Goal: Task Accomplishment & Management: Manage account settings

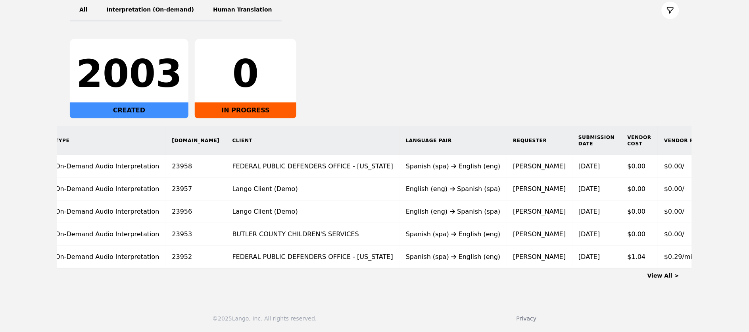
scroll to position [107, 0]
click at [667, 273] on link "View All >" at bounding box center [664, 275] width 32 height 6
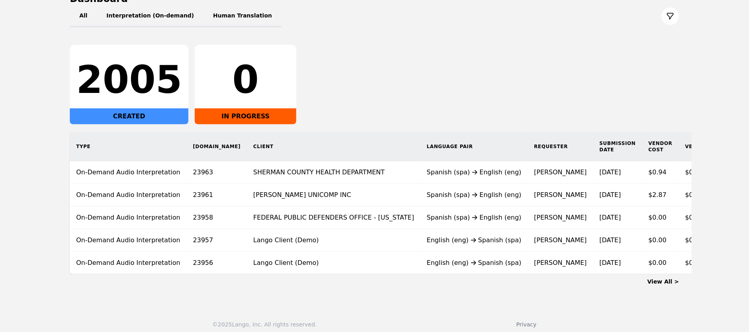
scroll to position [92, 0]
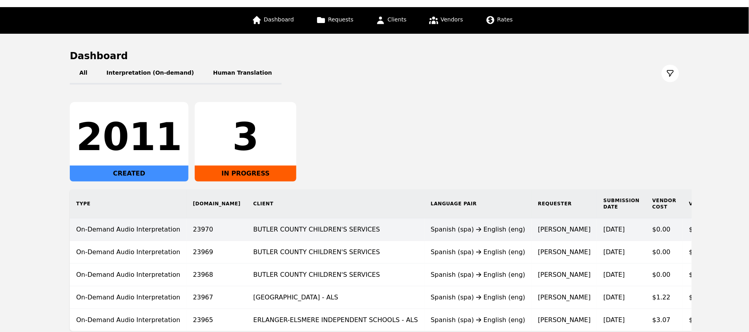
scroll to position [107, 0]
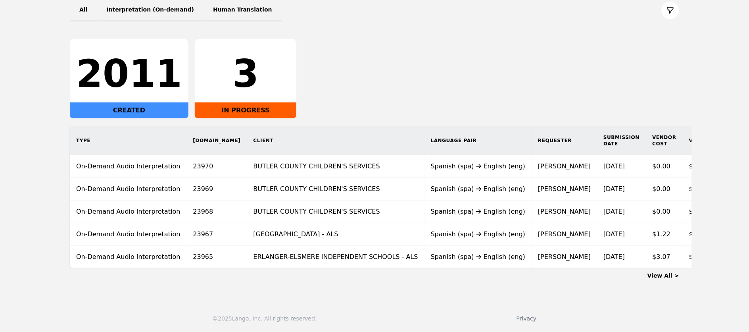
click at [668, 279] on div "View All >" at bounding box center [375, 273] width 610 height 11
click at [661, 275] on link "View All >" at bounding box center [664, 275] width 32 height 6
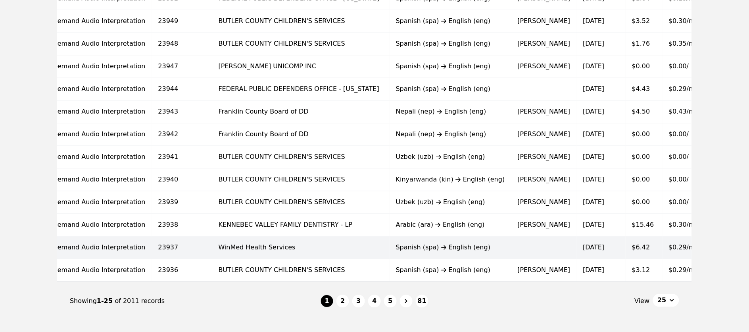
scroll to position [0, 66]
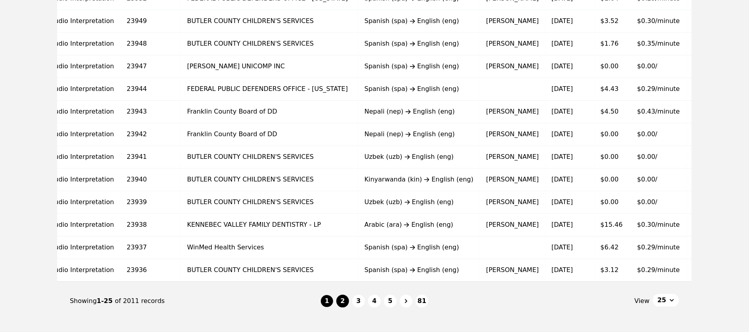
click at [342, 307] on button "2" at bounding box center [343, 301] width 13 height 13
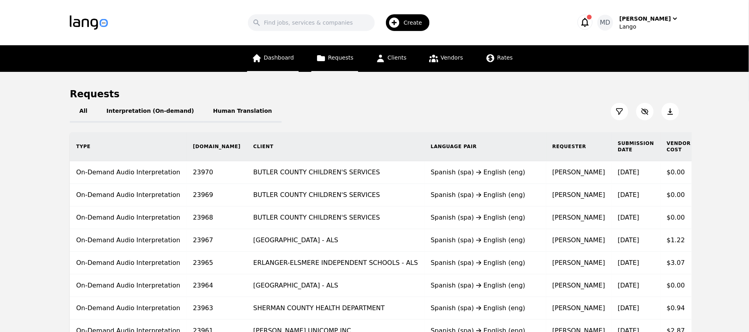
click at [281, 63] on link "Dashboard" at bounding box center [273, 58] width 52 height 27
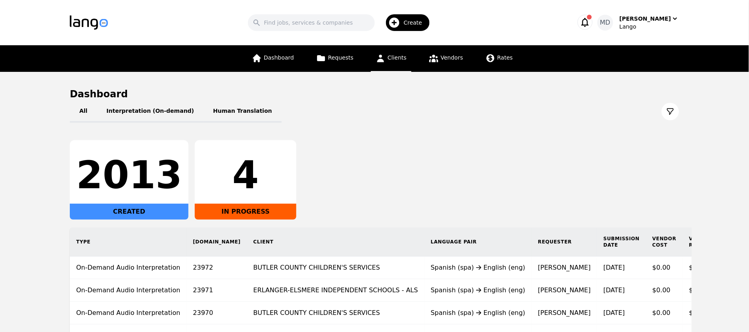
click at [400, 54] on span "Clients" at bounding box center [397, 57] width 19 height 6
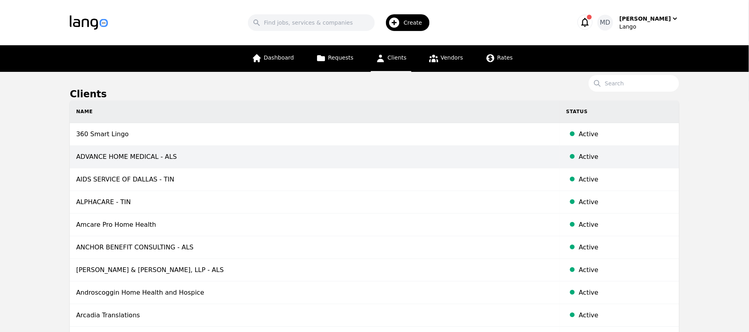
click at [146, 159] on td "ADVANCE HOME MEDICAL - ALS" at bounding box center [315, 157] width 490 height 23
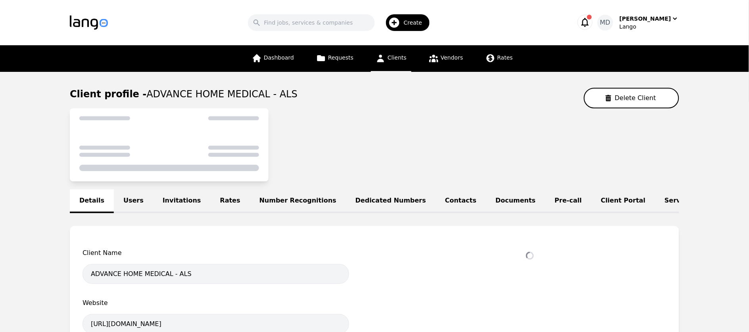
select select "active"
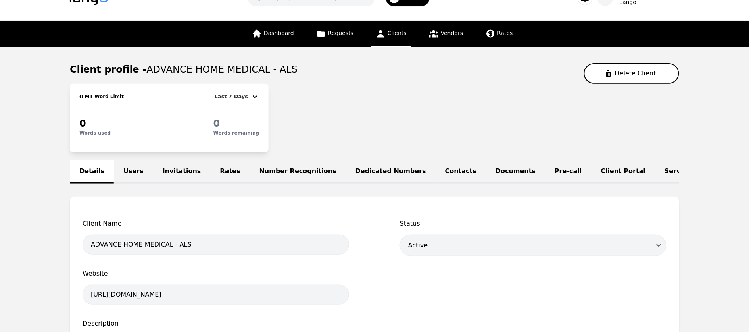
click at [218, 173] on link "Rates" at bounding box center [230, 172] width 39 height 24
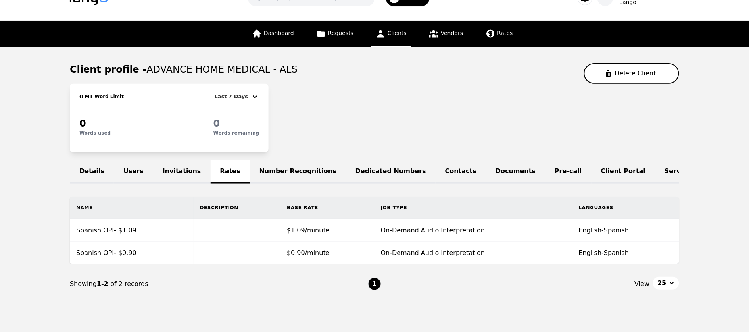
scroll to position [53, 0]
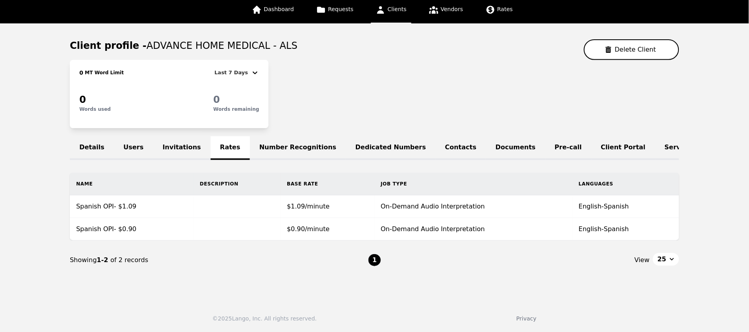
click at [272, 146] on link "Number Recognitions" at bounding box center [298, 148] width 96 height 24
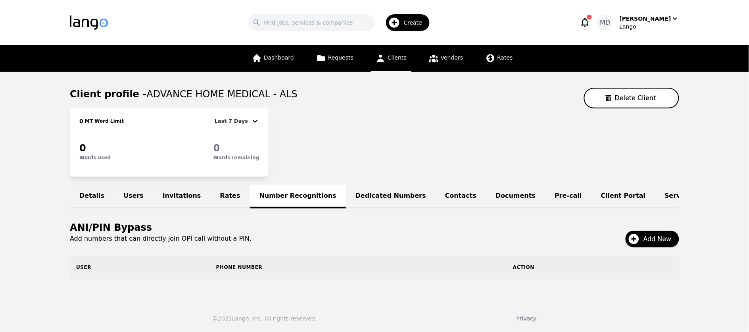
scroll to position [4, 0]
click at [354, 188] on link "Dedicated Numbers" at bounding box center [391, 197] width 90 height 24
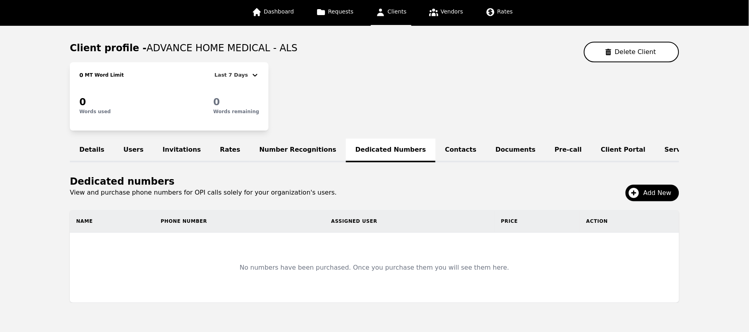
scroll to position [47, 0]
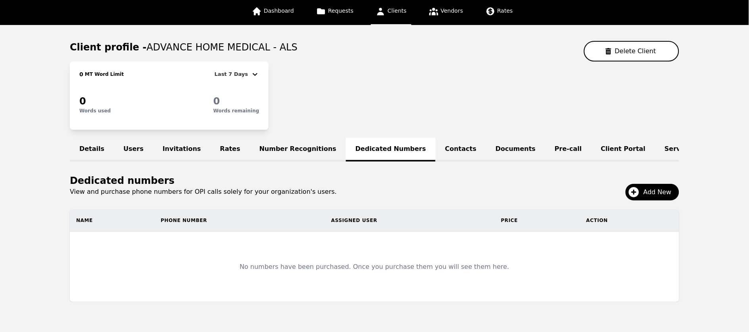
click at [436, 150] on link "Contacts" at bounding box center [461, 150] width 50 height 24
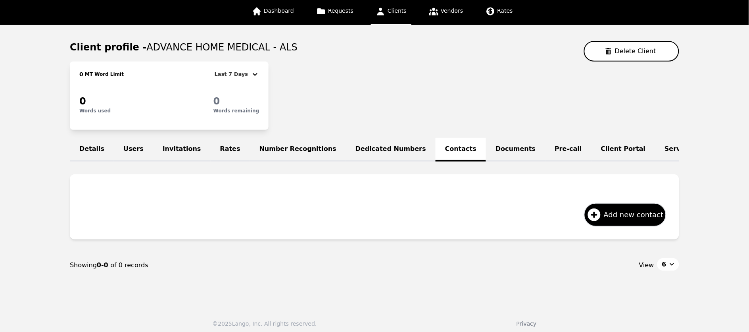
click at [486, 150] on link "Documents" at bounding box center [515, 150] width 59 height 24
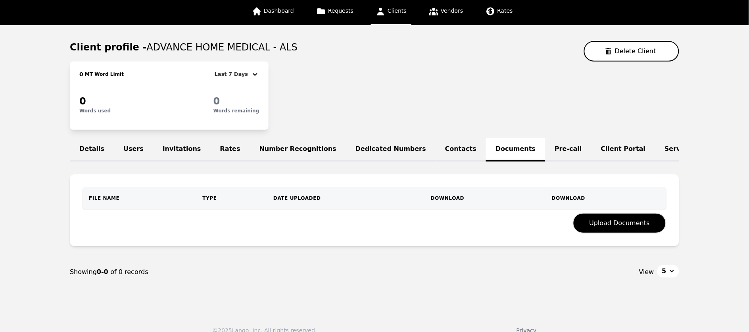
click at [397, 16] on link "Clients" at bounding box center [391, 11] width 40 height 27
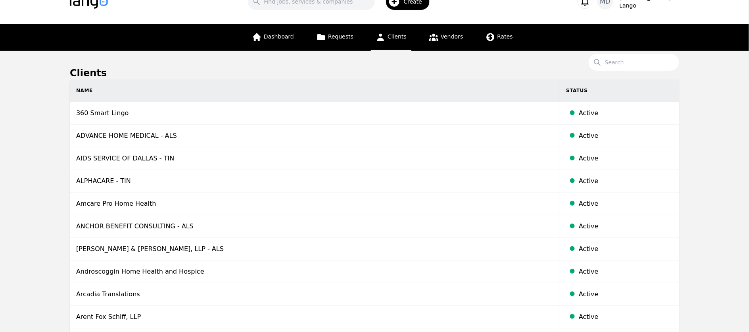
scroll to position [22, 0]
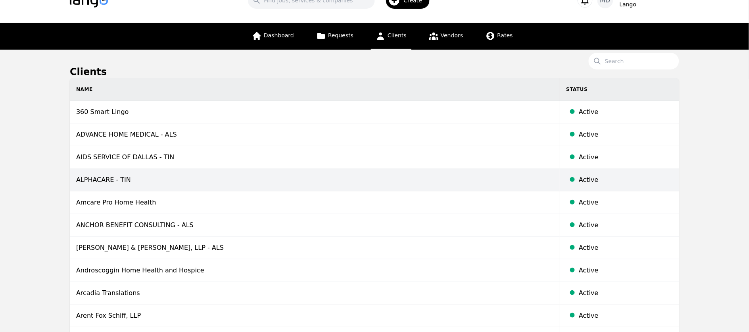
click at [160, 184] on td "ALPHACARE - TIN" at bounding box center [315, 180] width 490 height 23
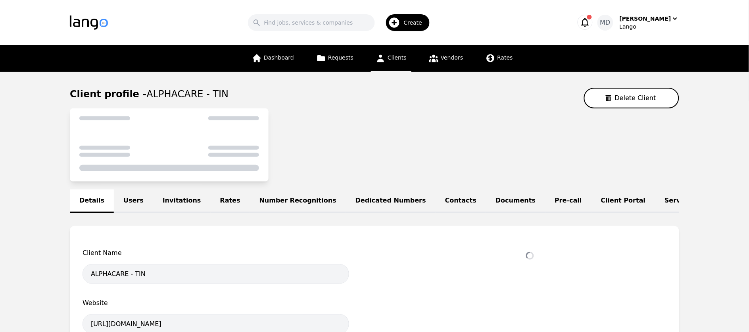
select select "active"
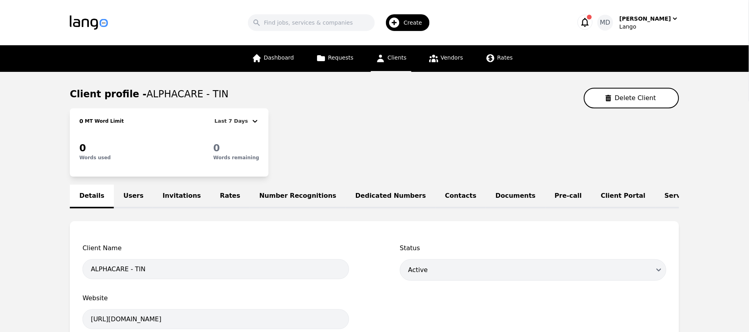
click at [220, 196] on link "Rates" at bounding box center [230, 197] width 39 height 24
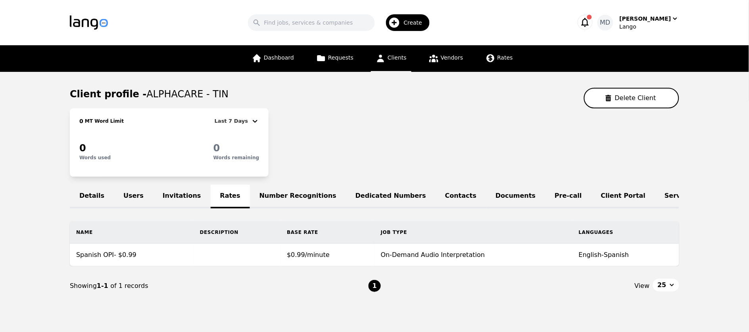
scroll to position [30, 0]
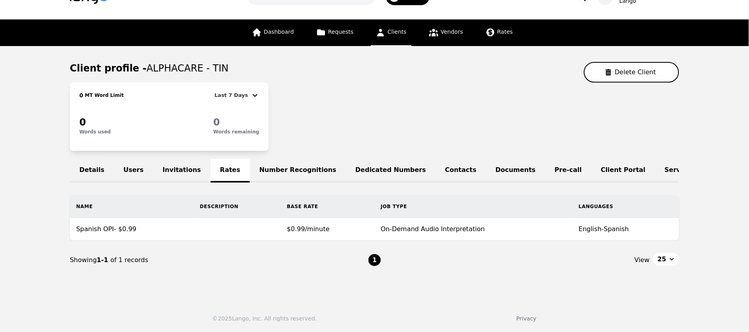
click at [401, 29] on span "Clients" at bounding box center [397, 32] width 19 height 6
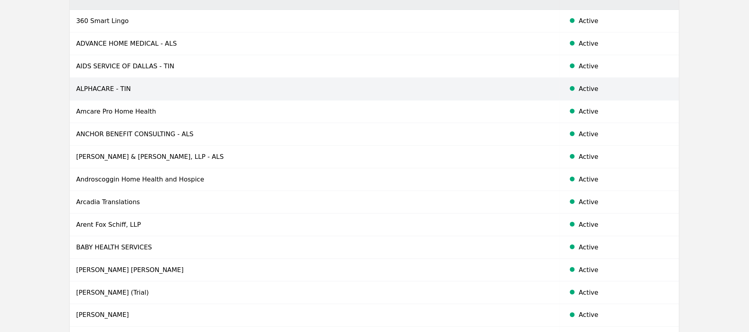
scroll to position [111, 0]
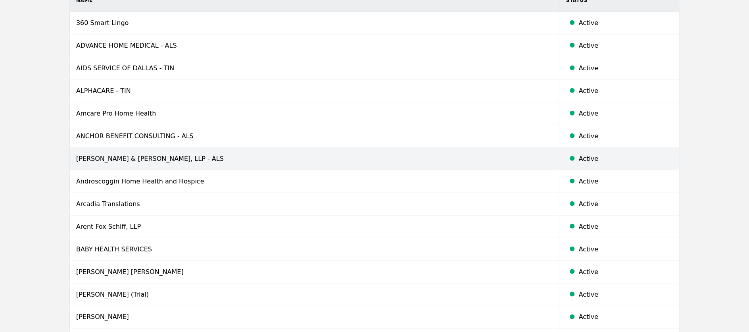
click at [145, 164] on td "[PERSON_NAME] & [PERSON_NAME], LLP - ALS" at bounding box center [315, 159] width 490 height 23
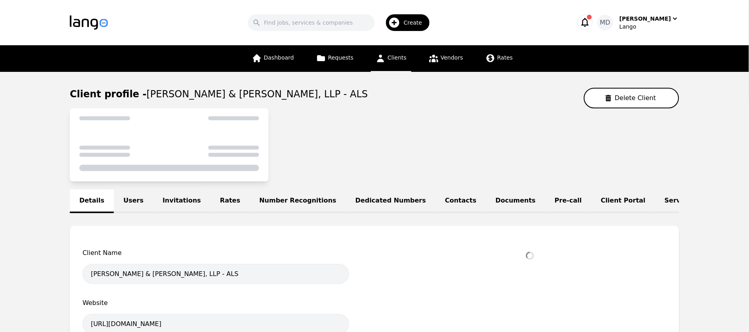
select select "active"
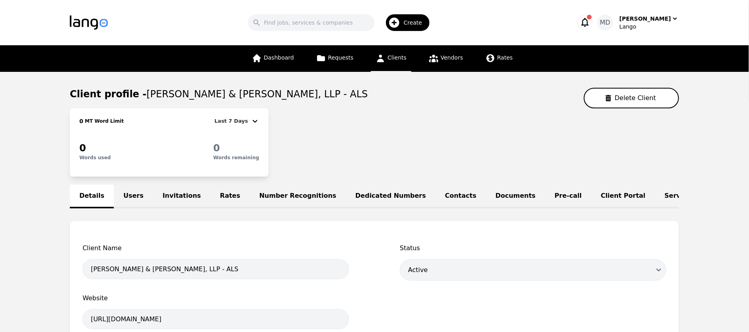
click at [217, 193] on link "Rates" at bounding box center [230, 197] width 39 height 24
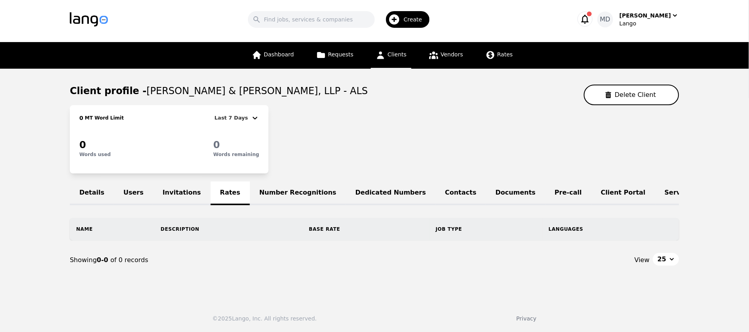
scroll to position [8, 0]
click at [400, 51] on span "Clients" at bounding box center [397, 54] width 19 height 6
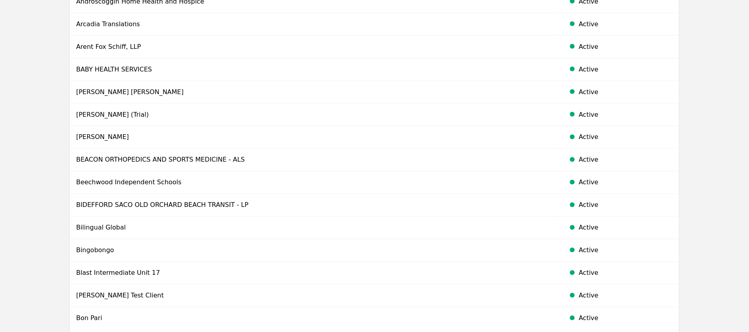
scroll to position [292, 0]
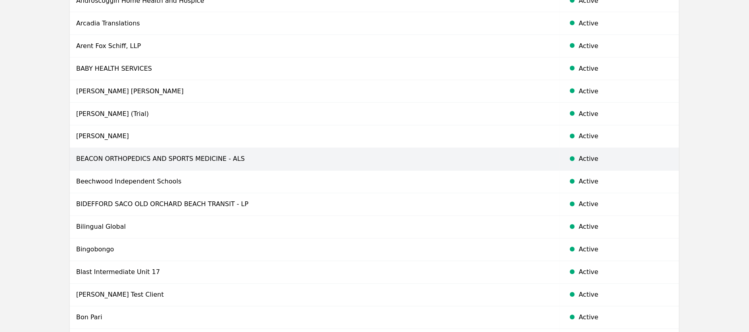
click at [185, 168] on td "BEACON ORTHOPEDICS AND SPORTS MEDICINE - ALS" at bounding box center [315, 159] width 490 height 23
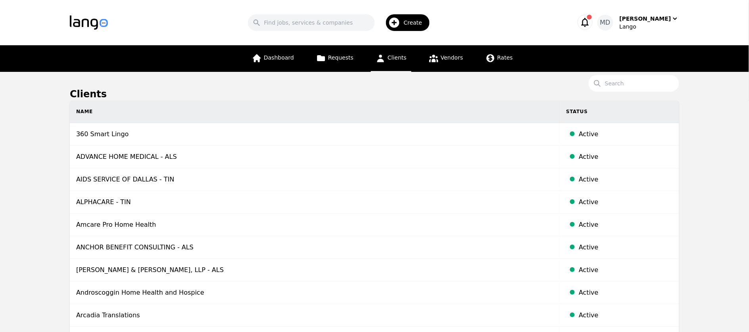
select select "active"
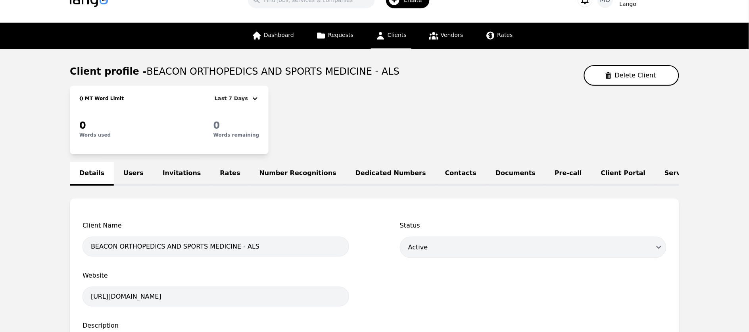
click at [231, 174] on link "Rates" at bounding box center [230, 174] width 39 height 24
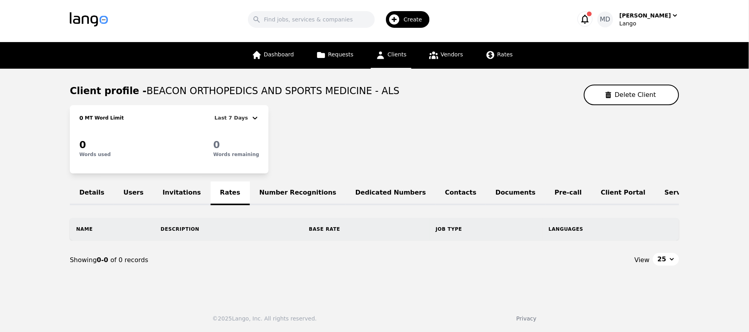
scroll to position [23, 0]
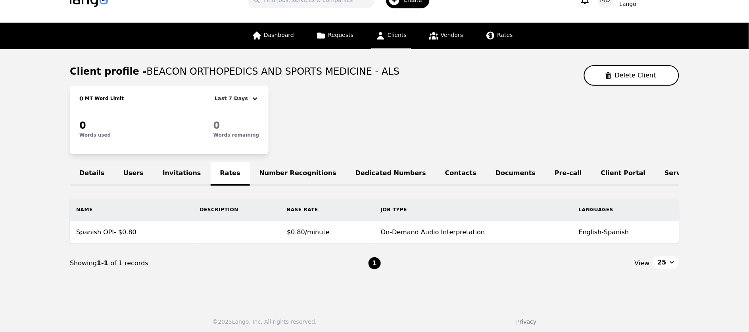
click at [396, 42] on link "Clients" at bounding box center [391, 36] width 40 height 27
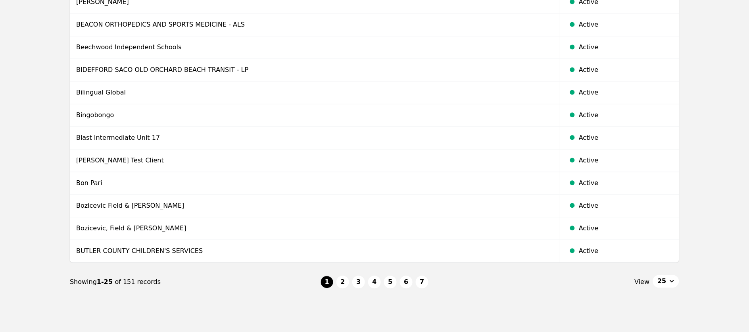
scroll to position [448, 0]
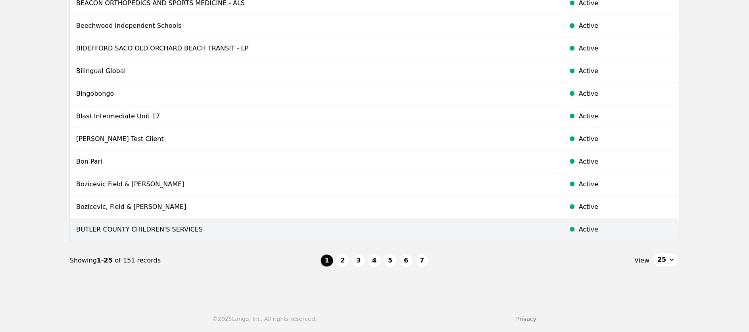
click at [172, 227] on td "BUTLER COUNTY CHILDREN'S SERVICES" at bounding box center [315, 229] width 490 height 23
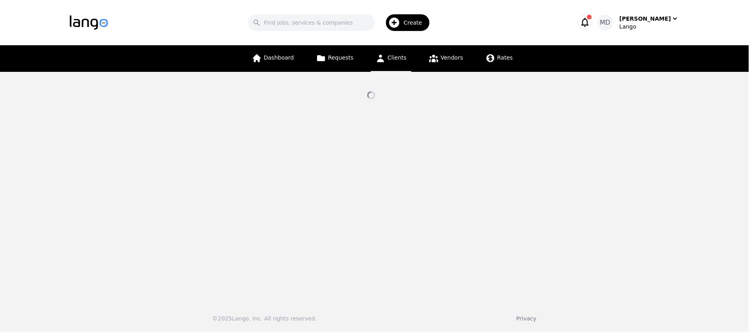
select select "active"
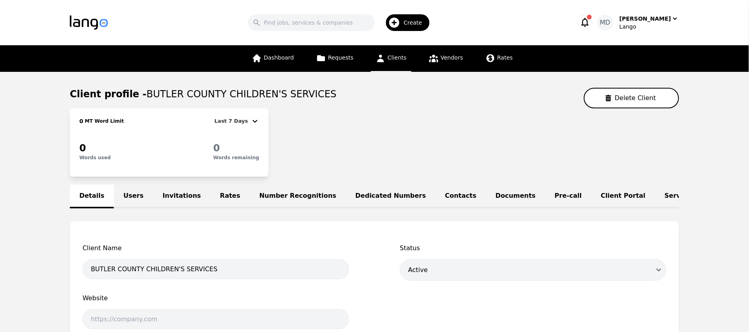
click at [216, 194] on link "Rates" at bounding box center [230, 197] width 39 height 24
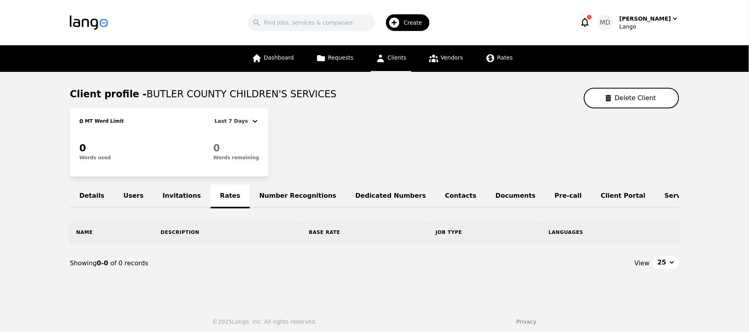
click at [402, 56] on span "Clients" at bounding box center [397, 57] width 19 height 6
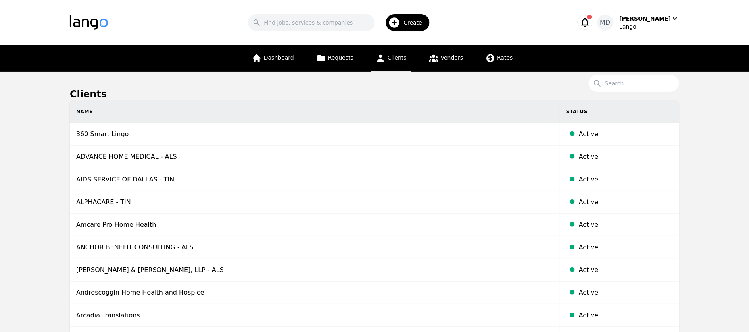
scroll to position [20, 0]
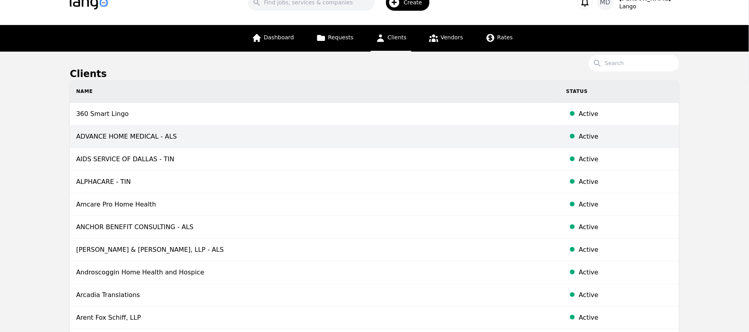
click at [138, 138] on td "ADVANCE HOME MEDICAL - ALS" at bounding box center [315, 136] width 490 height 23
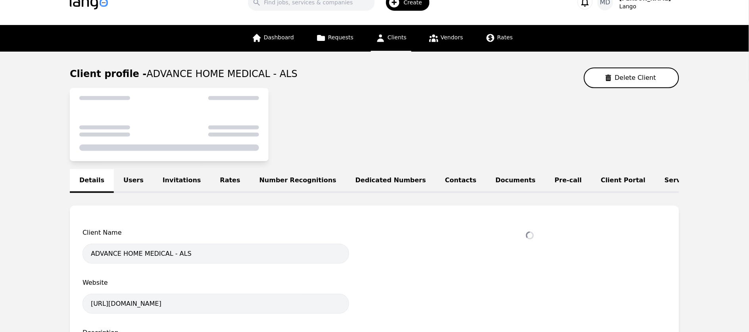
select select "active"
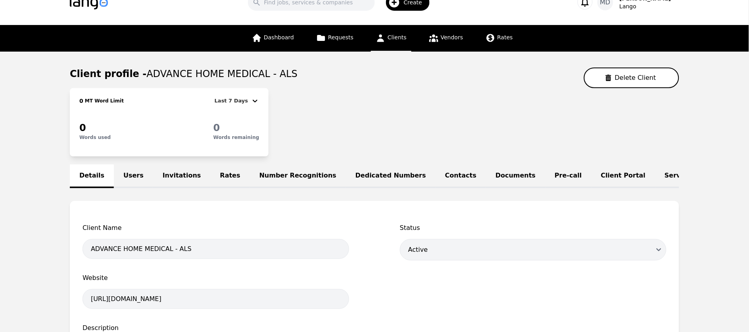
click at [212, 175] on link "Rates" at bounding box center [230, 176] width 39 height 24
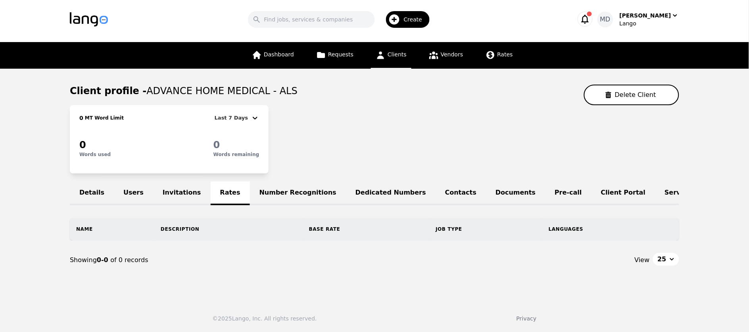
scroll to position [20, 0]
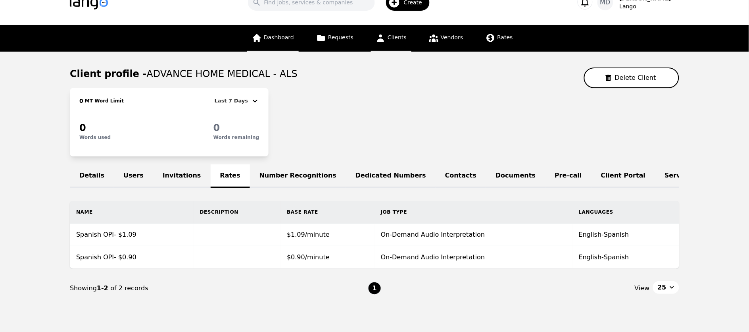
click at [280, 32] on link "Dashboard" at bounding box center [273, 38] width 52 height 27
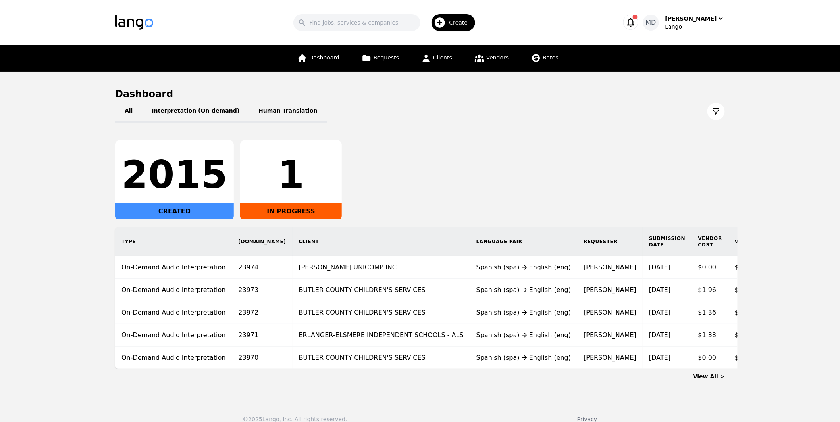
click at [431, 161] on div "2015 CREATED 1 IN PROGRESS" at bounding box center [420, 179] width 610 height 79
click at [202, 107] on button "Interpretation (On-demand)" at bounding box center [195, 111] width 107 height 22
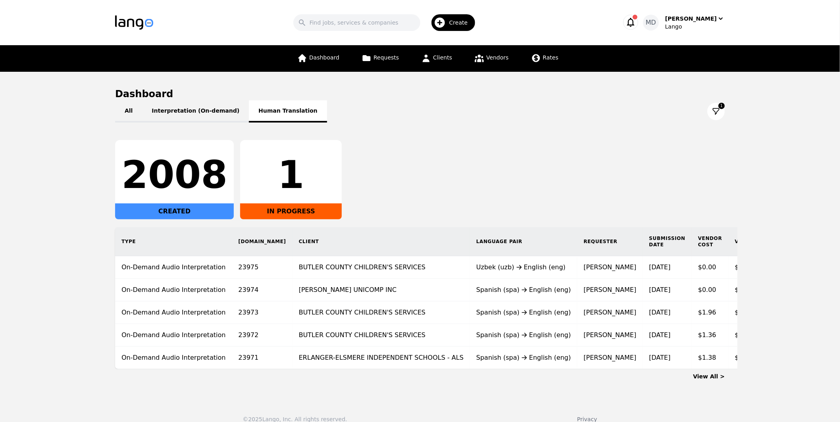
click at [256, 110] on button "Human Translation" at bounding box center [288, 111] width 78 height 22
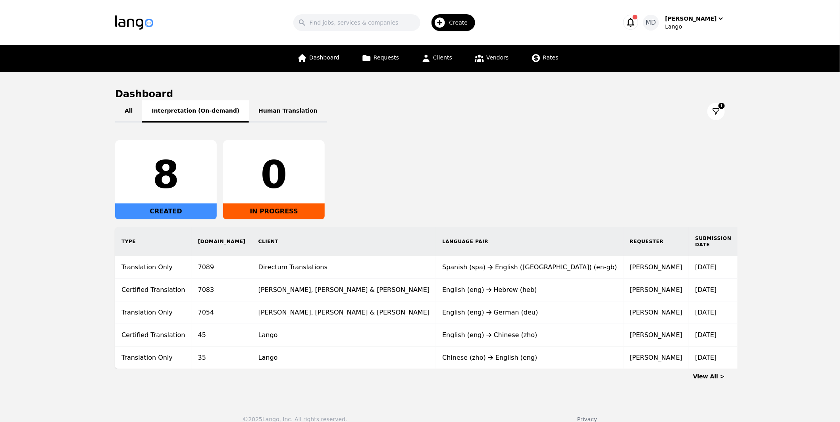
click at [195, 112] on button "Interpretation (On-demand)" at bounding box center [195, 111] width 107 height 22
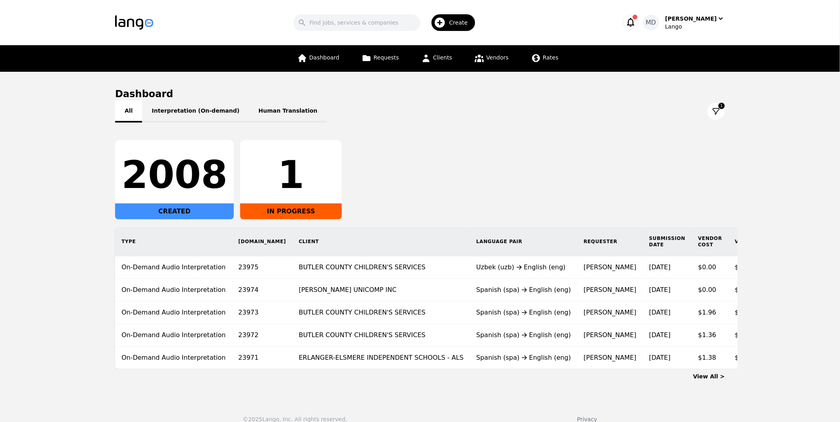
click at [131, 114] on button "All" at bounding box center [128, 111] width 27 height 22
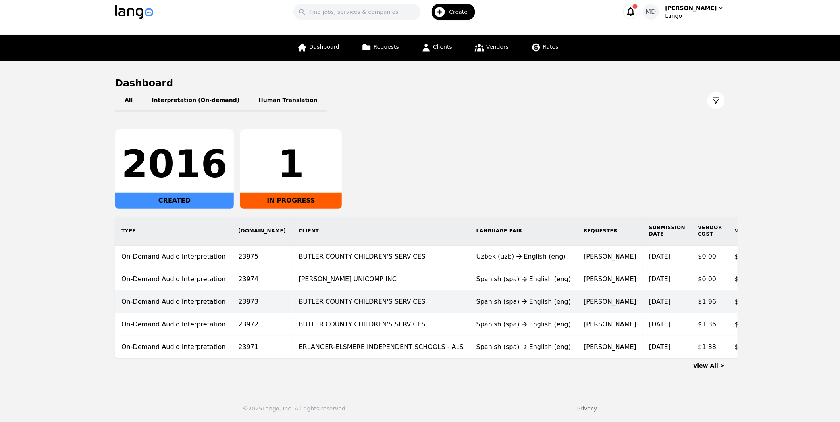
click at [322, 300] on td "BUTLER COUNTY CHILDREN'S SERVICES" at bounding box center [381, 302] width 177 height 23
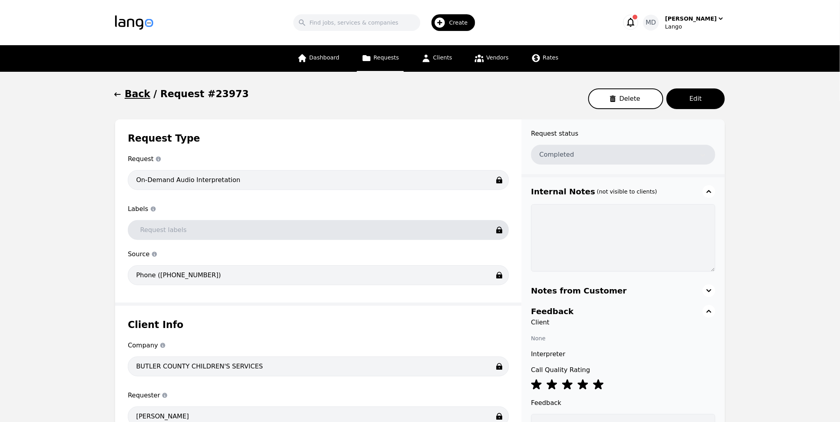
click at [116, 93] on icon "button" at bounding box center [117, 94] width 6 height 4
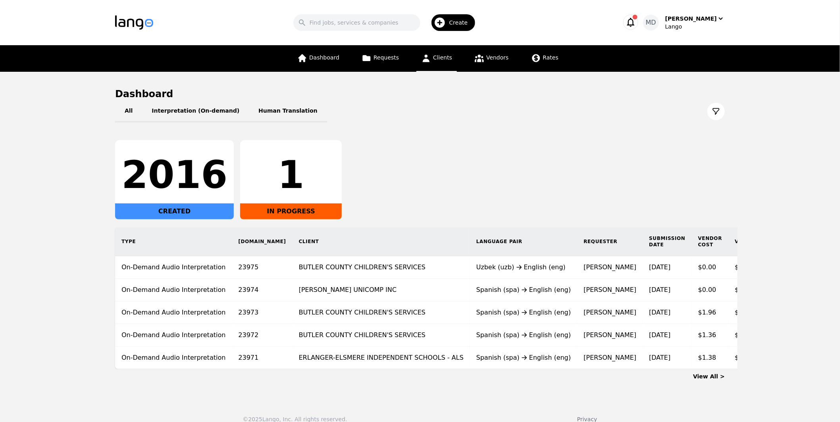
click at [444, 60] on span "Clients" at bounding box center [442, 57] width 19 height 6
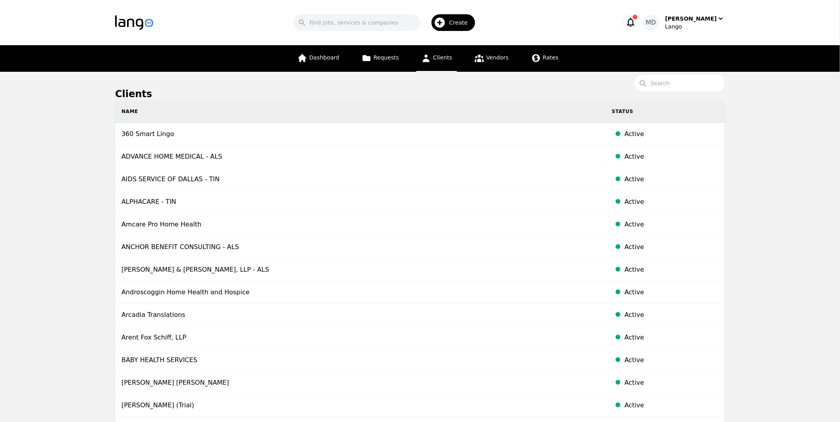
click at [459, 23] on div "Create" at bounding box center [453, 22] width 44 height 17
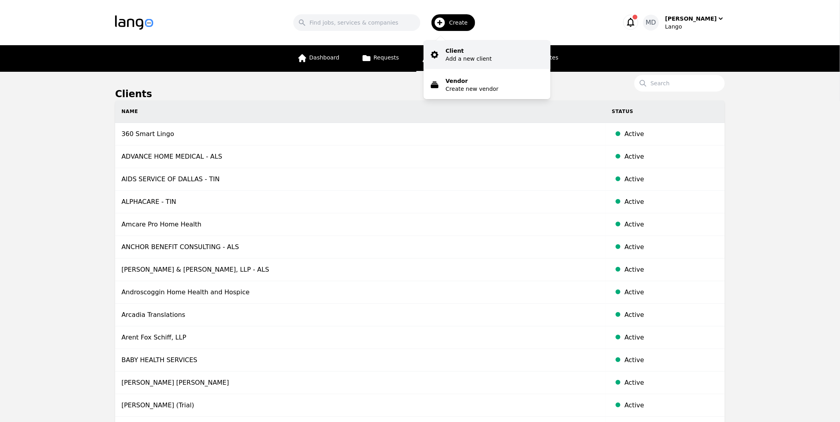
click at [474, 53] on p "Client" at bounding box center [469, 51] width 46 height 8
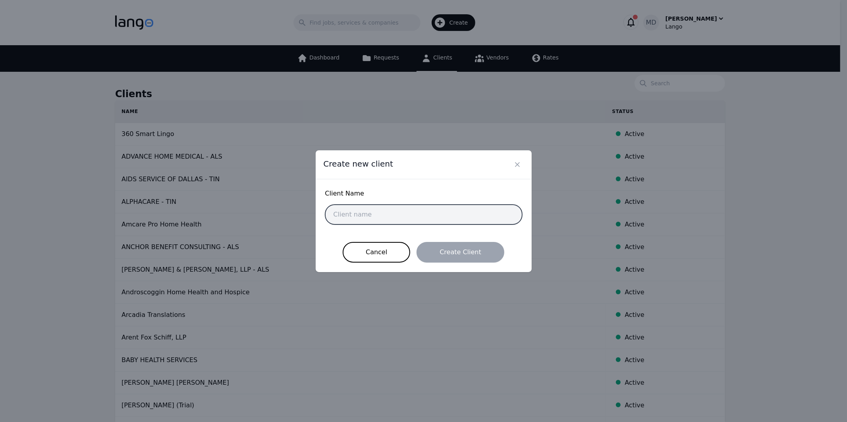
click at [409, 217] on input "text" at bounding box center [423, 215] width 197 height 20
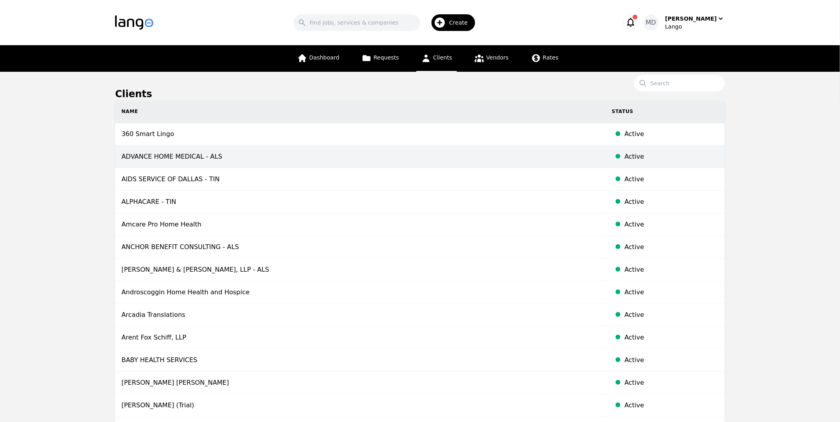
click at [195, 159] on td "ADVANCE HOME MEDICAL - ALS" at bounding box center [360, 157] width 490 height 23
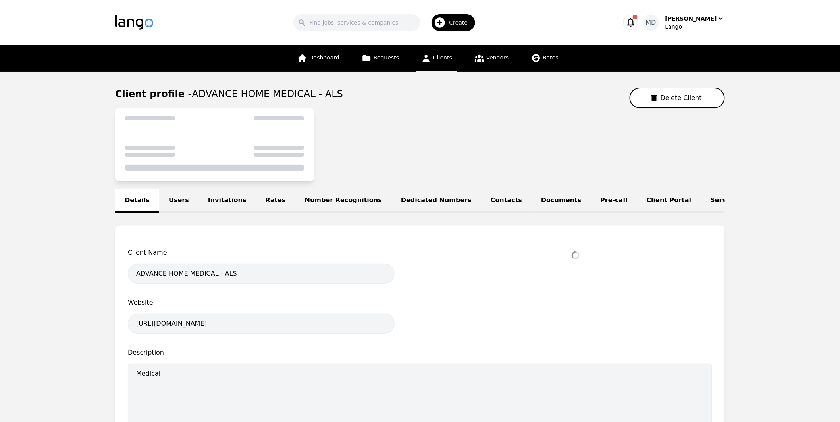
select select "active"
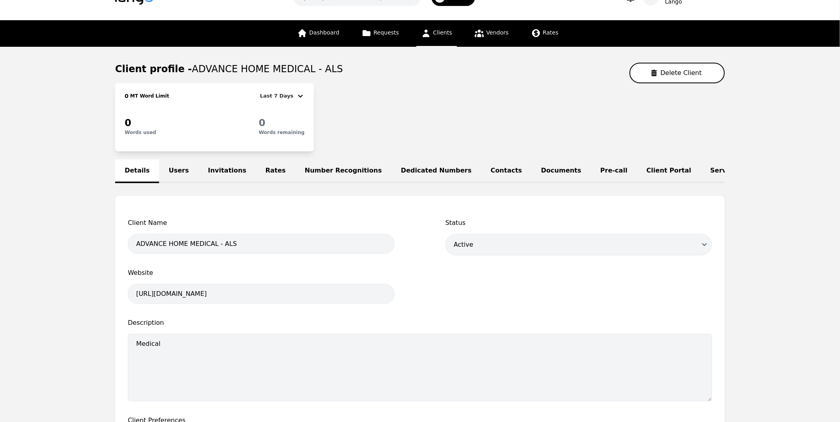
scroll to position [31, 0]
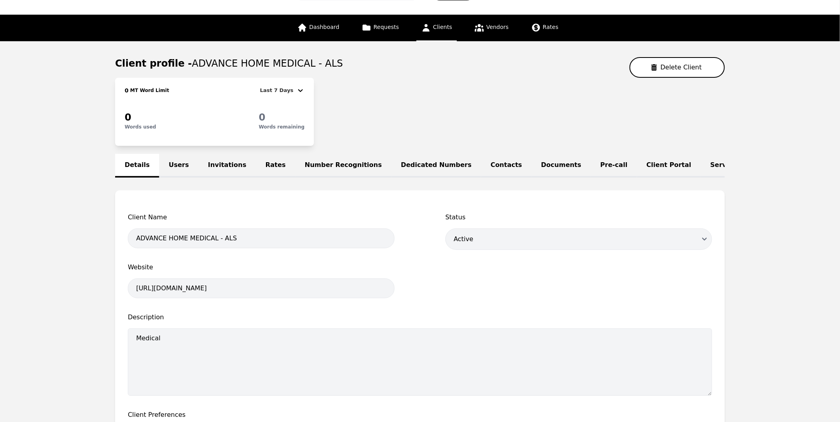
click at [176, 164] on link "Users" at bounding box center [178, 166] width 39 height 24
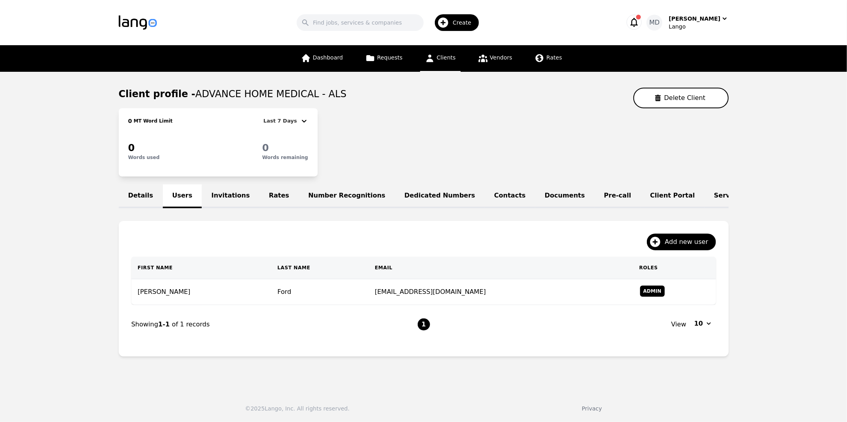
click at [225, 196] on link "Invitations" at bounding box center [231, 197] width 58 height 24
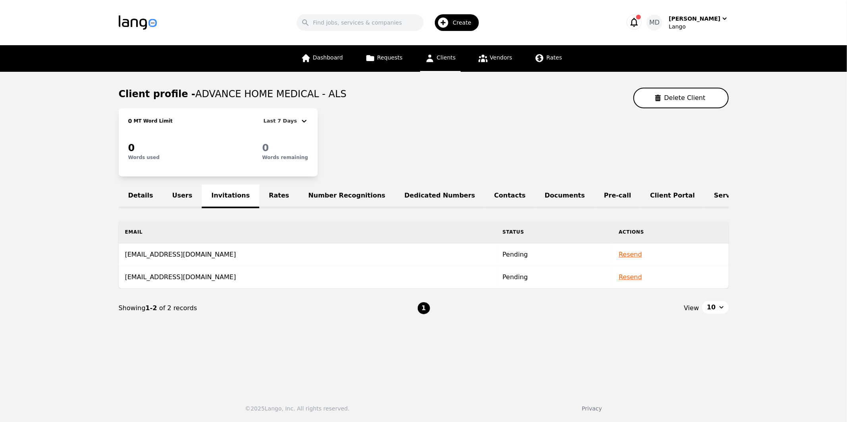
click at [273, 197] on link "Rates" at bounding box center [278, 197] width 39 height 24
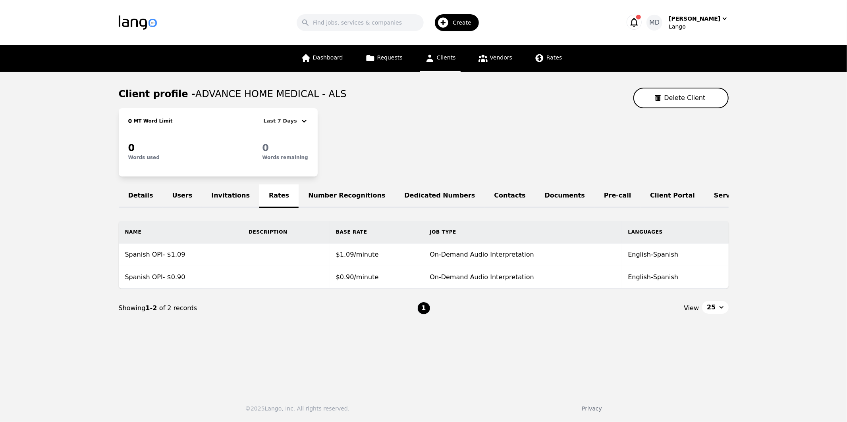
click at [408, 196] on link "Dedicated Numbers" at bounding box center [440, 197] width 90 height 24
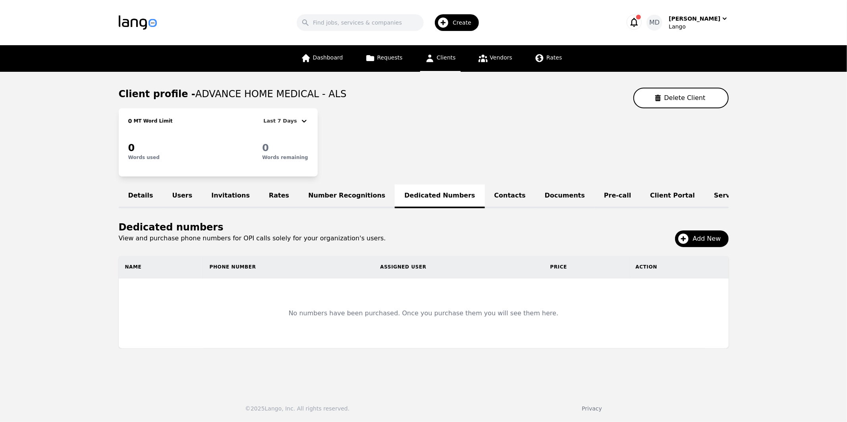
click at [535, 197] on link "Documents" at bounding box center [564, 197] width 59 height 24
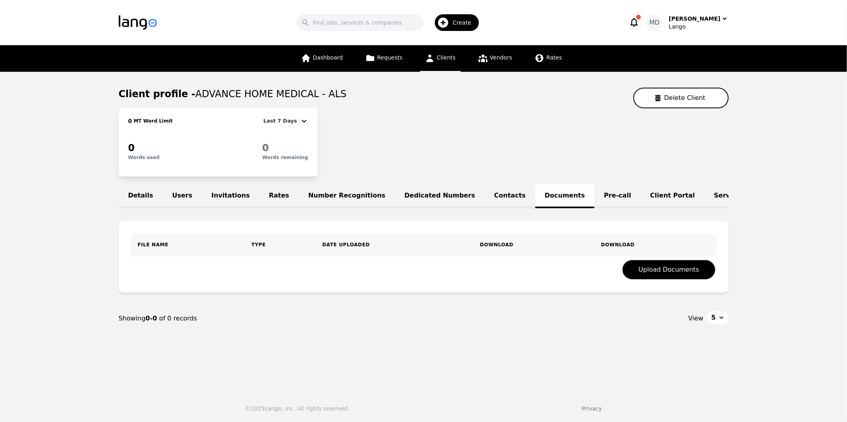
click at [594, 191] on link "Pre-call" at bounding box center [617, 197] width 46 height 24
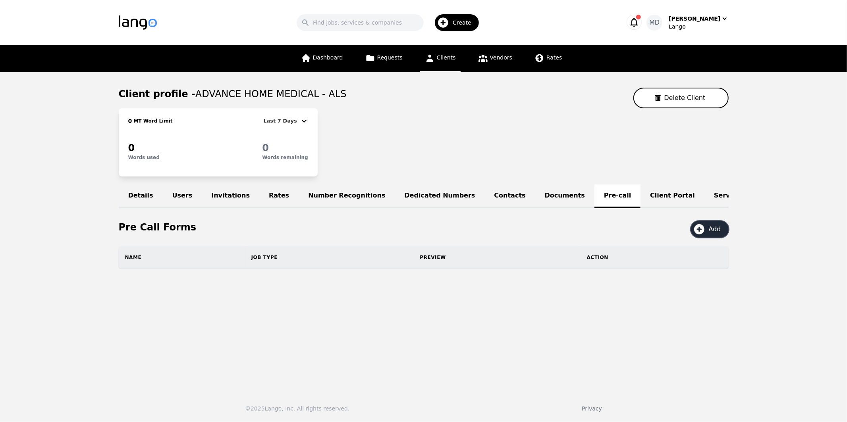
click at [707, 235] on button "Add" at bounding box center [710, 229] width 38 height 17
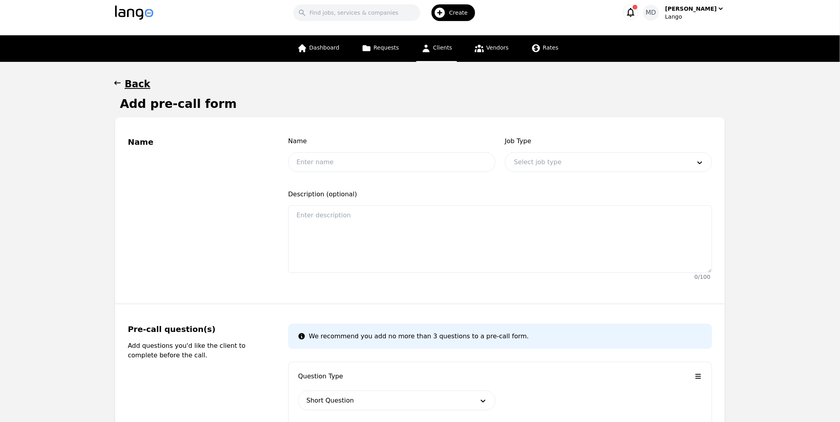
scroll to position [7, 0]
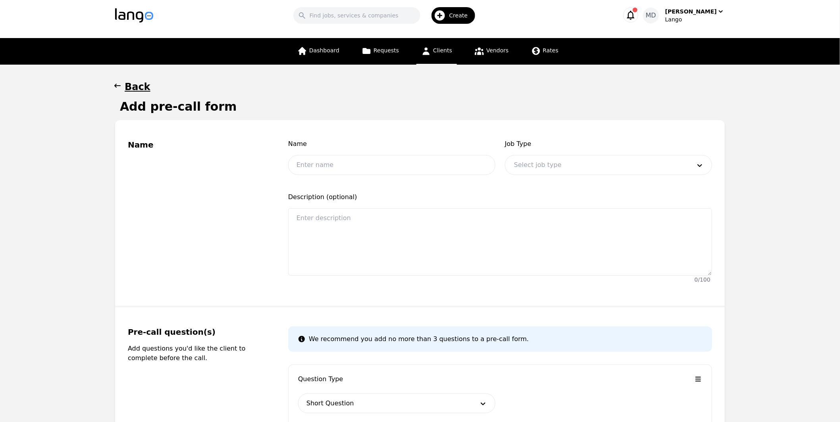
click at [137, 87] on h1 "Back" at bounding box center [138, 87] width 26 height 13
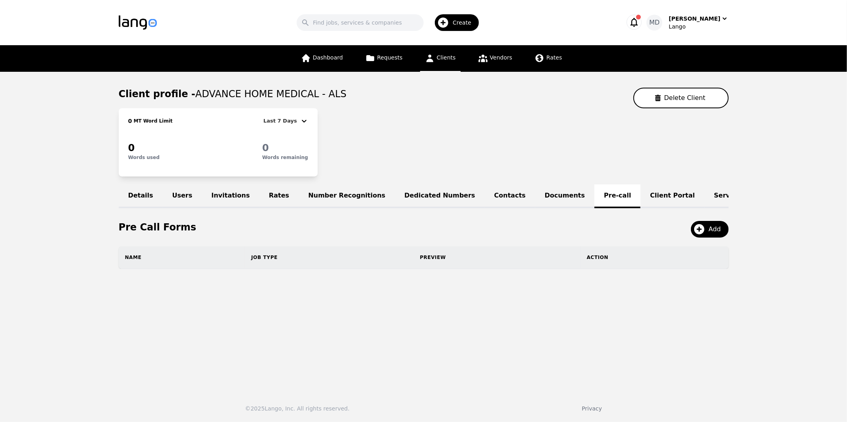
click at [704, 193] on link "Service Lines" at bounding box center [737, 197] width 67 height 24
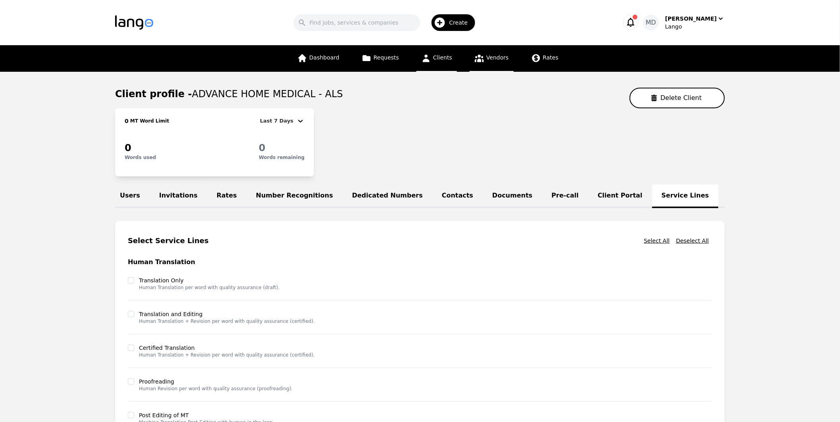
click at [495, 60] on span "Vendors" at bounding box center [497, 57] width 22 height 6
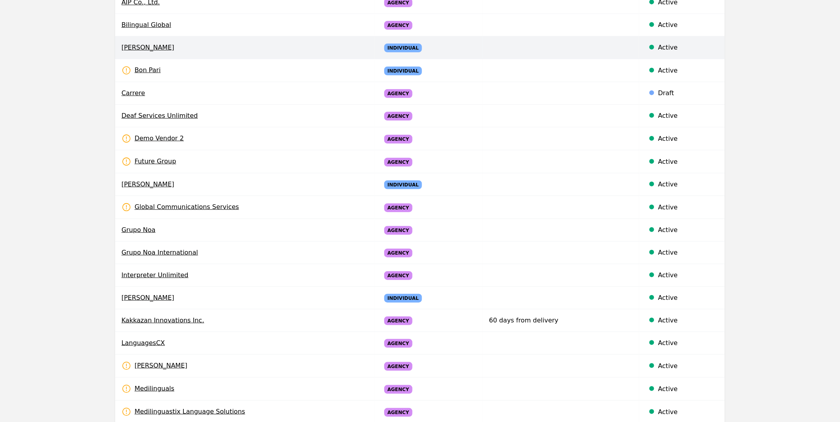
scroll to position [150, 0]
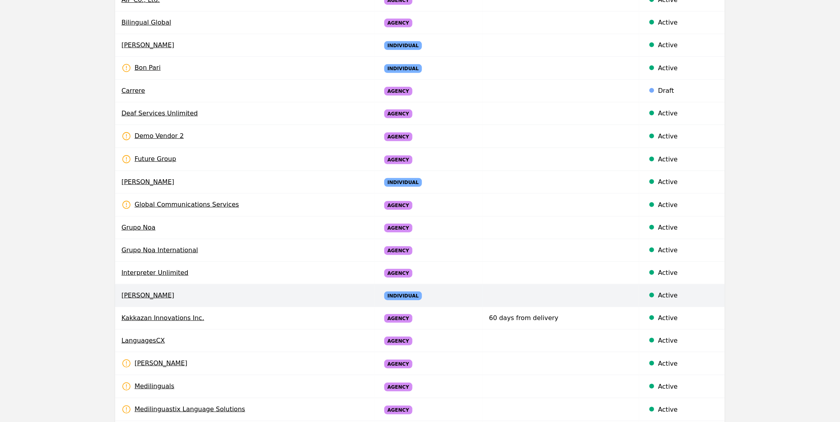
click at [159, 297] on span "Juan Lahmann" at bounding box center [244, 296] width 247 height 10
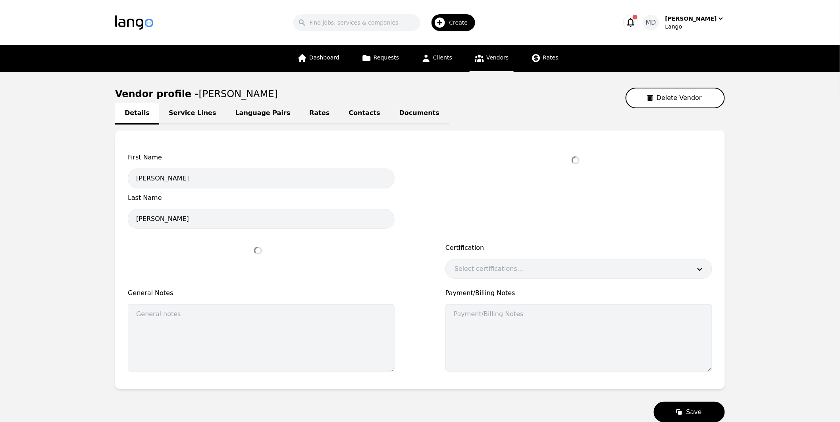
select select "active"
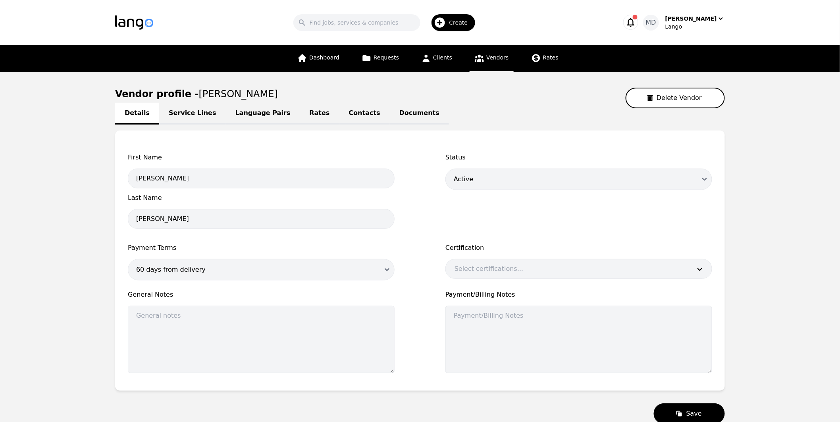
click at [460, 17] on div "Create" at bounding box center [453, 22] width 44 height 17
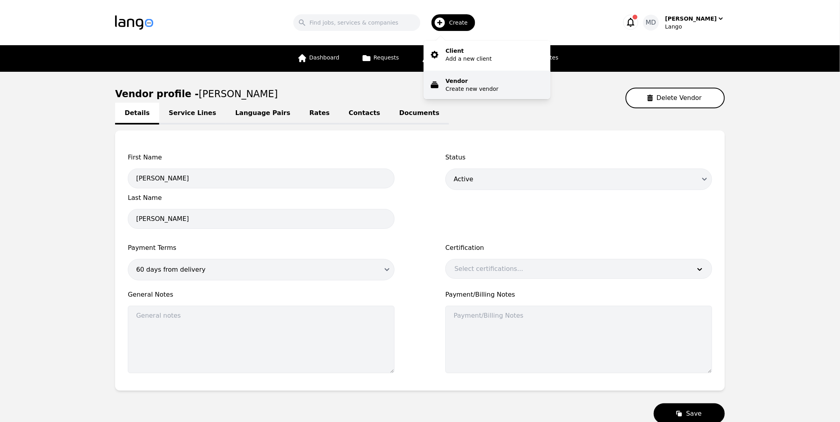
click at [478, 84] on p "Vendor" at bounding box center [472, 81] width 53 height 8
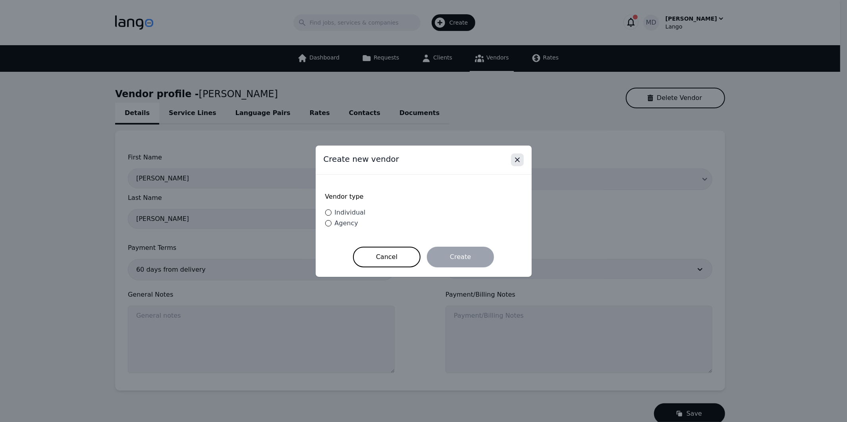
click at [518, 161] on icon "Close" at bounding box center [517, 160] width 4 height 4
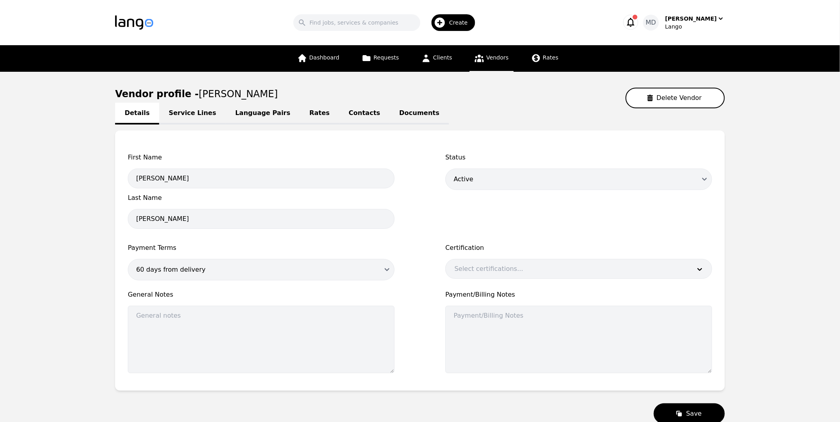
click at [189, 114] on link "Service Lines" at bounding box center [192, 114] width 67 height 22
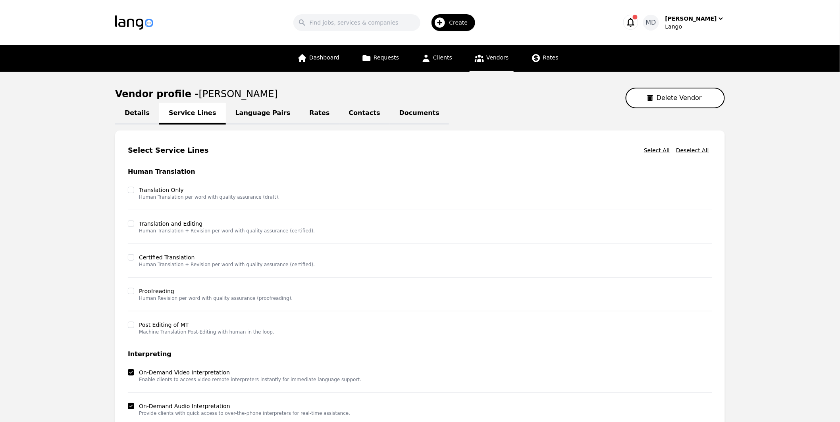
click at [254, 114] on link "Language Pairs" at bounding box center [263, 114] width 74 height 22
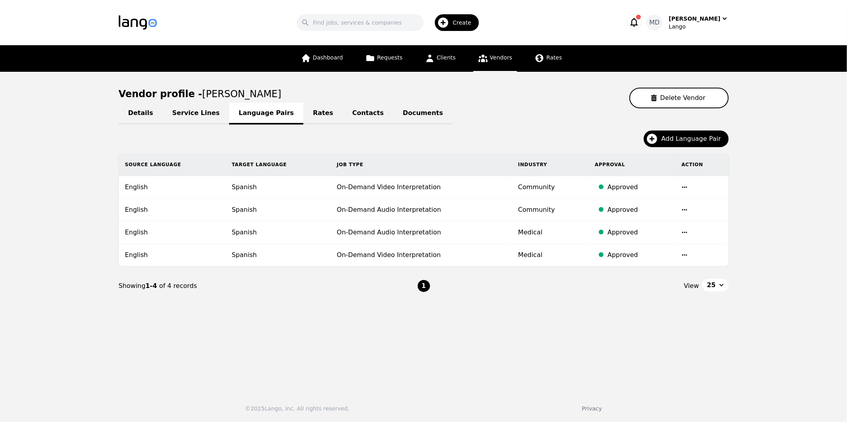
click at [306, 114] on link "Rates" at bounding box center [322, 114] width 39 height 22
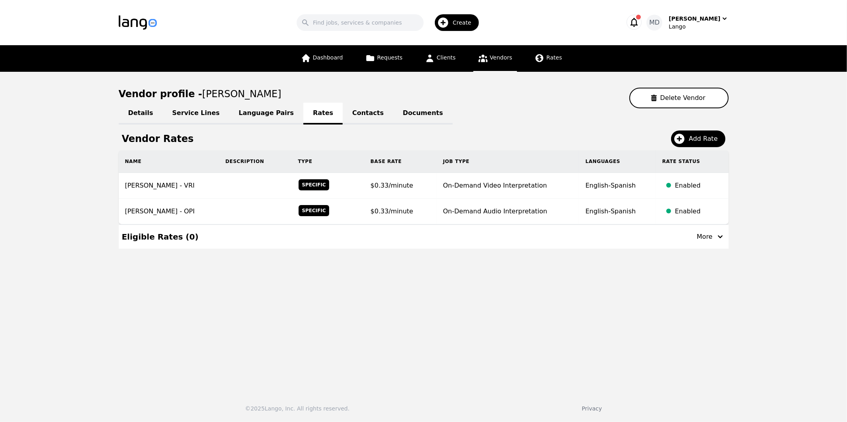
click at [347, 116] on link "Contacts" at bounding box center [368, 114] width 50 height 22
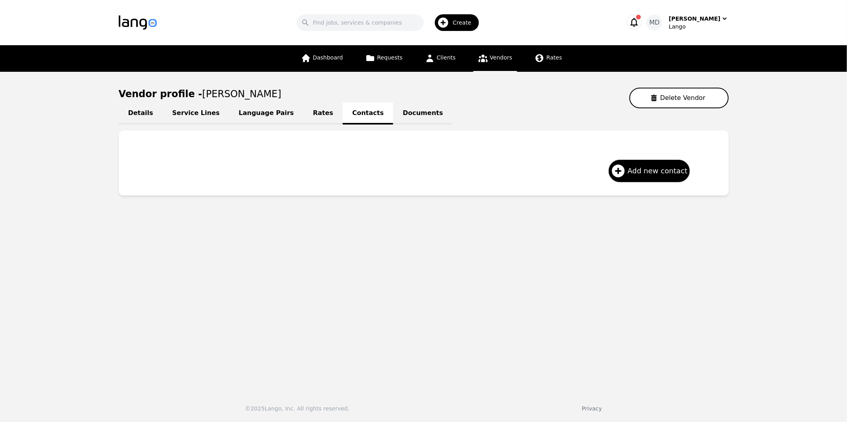
click at [393, 113] on link "Documents" at bounding box center [422, 114] width 59 height 22
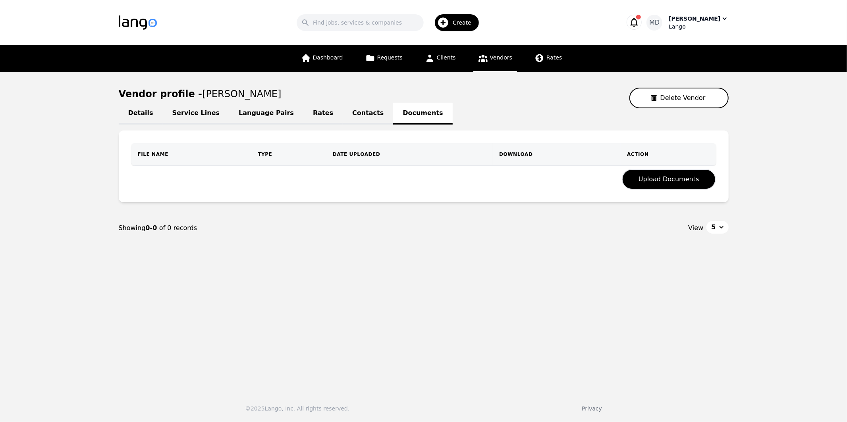
click at [706, 23] on div "Lango" at bounding box center [698, 27] width 60 height 8
click at [687, 54] on link "Settings" at bounding box center [687, 48] width 76 height 17
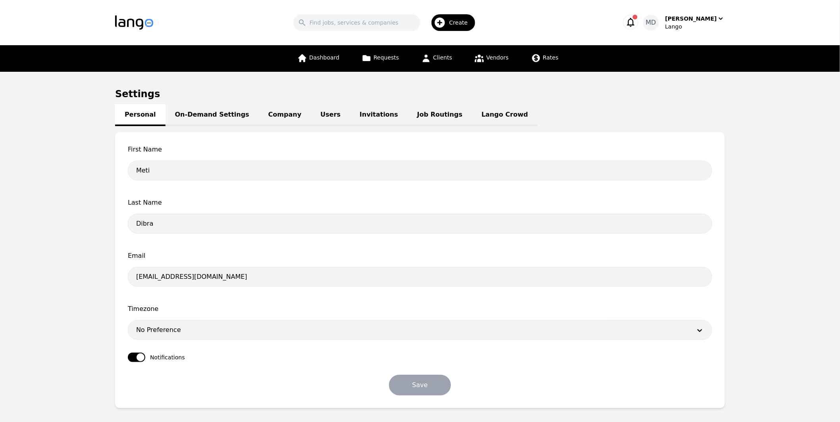
click at [428, 115] on link "Job Routings" at bounding box center [440, 115] width 64 height 22
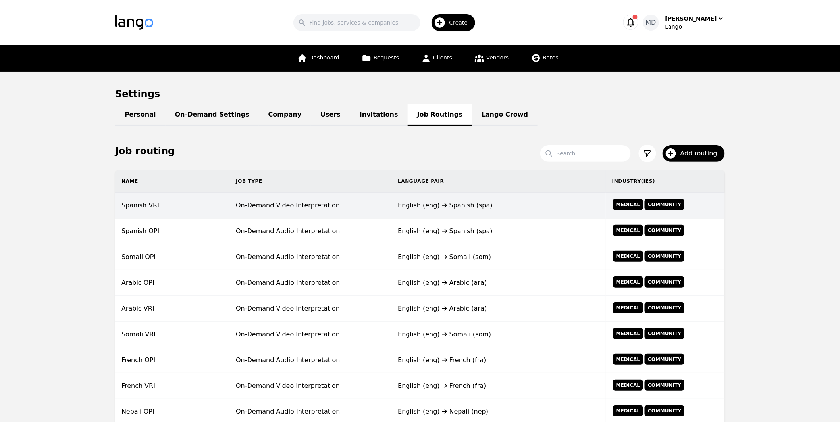
click at [304, 207] on td "On-Demand Video Interpretation" at bounding box center [310, 206] width 162 height 26
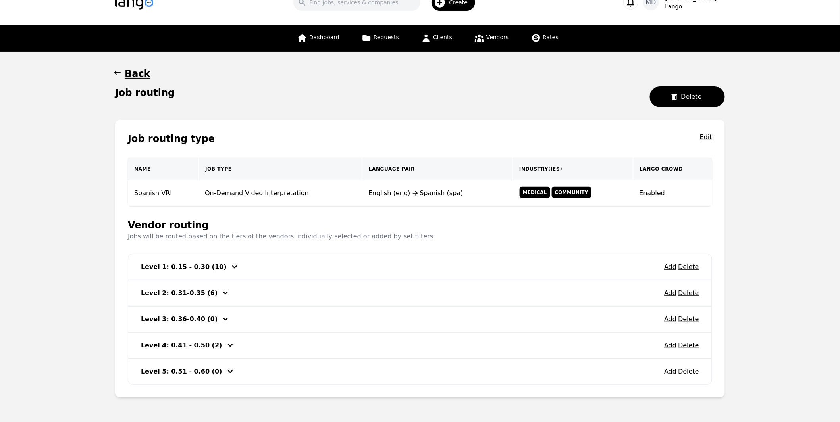
scroll to position [47, 0]
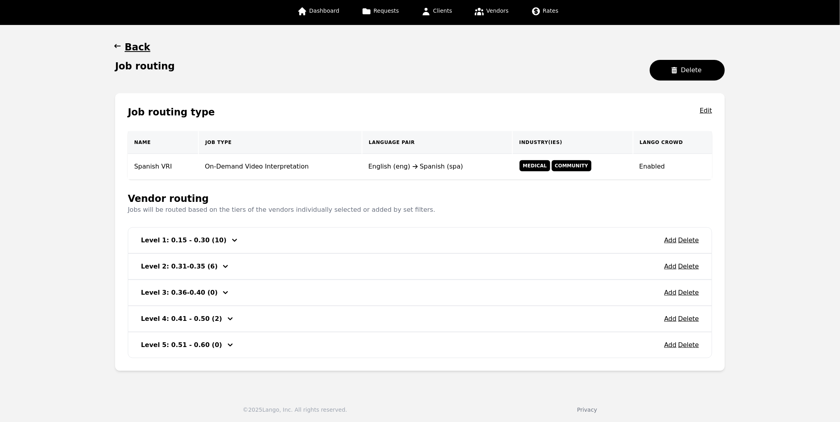
click at [183, 268] on h3 "Level 2: 0.31-0.35 (6)" at bounding box center [179, 267] width 77 height 10
click at [181, 265] on h3 "Level 2: 0.31-0.35 (6)" at bounding box center [179, 267] width 77 height 10
click at [221, 265] on icon "button" at bounding box center [226, 267] width 10 height 10
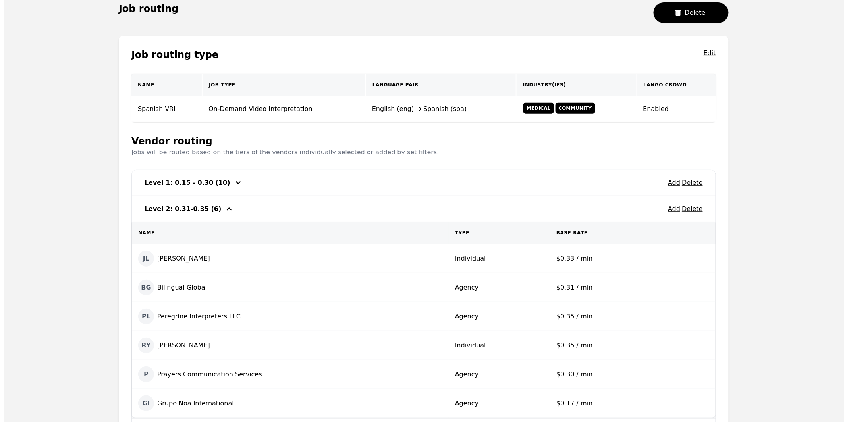
scroll to position [120, 0]
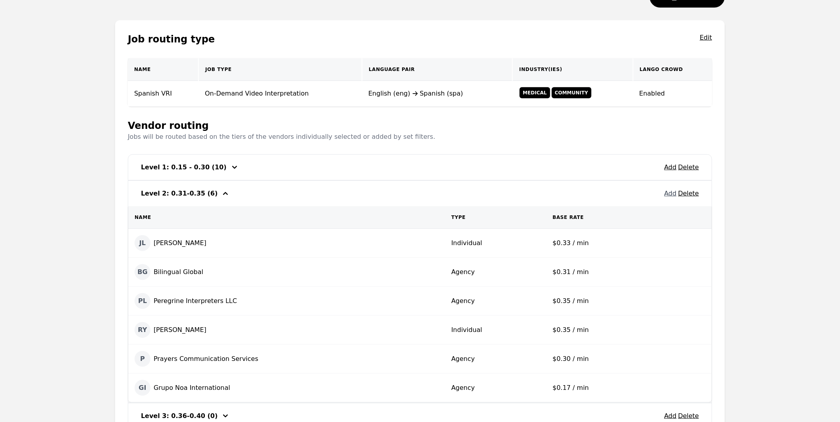
click at [671, 193] on button "Add" at bounding box center [670, 194] width 12 height 10
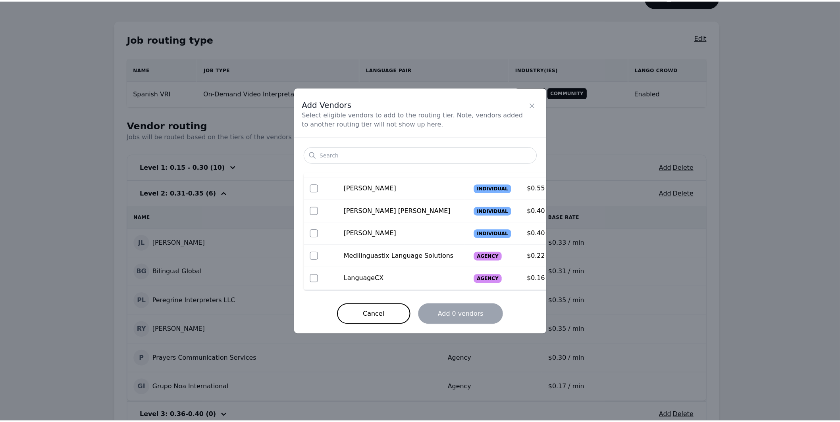
scroll to position [106, 0]
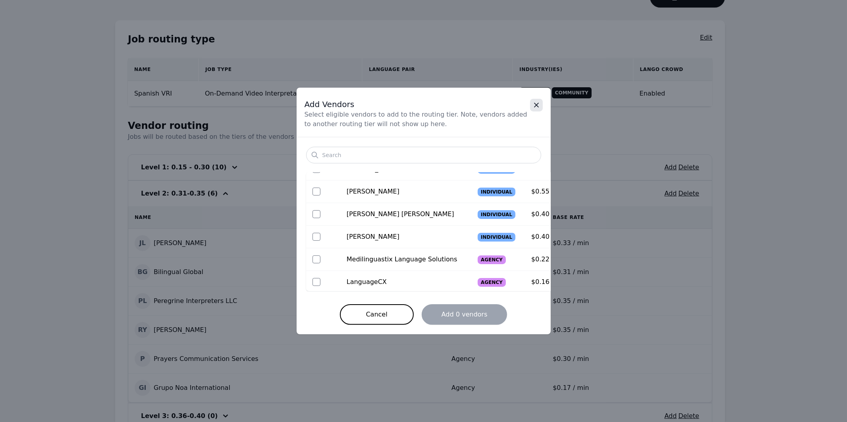
click at [538, 106] on icon "Close" at bounding box center [536, 105] width 8 height 8
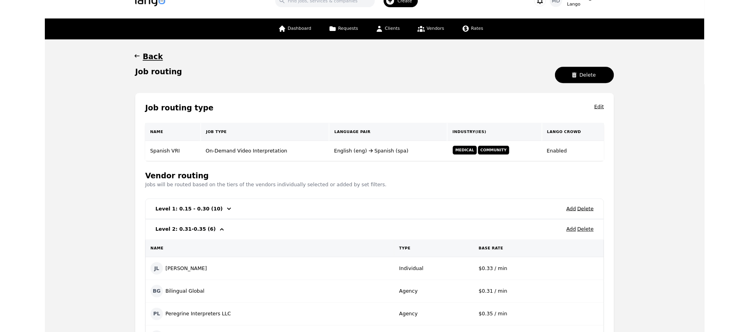
scroll to position [0, 0]
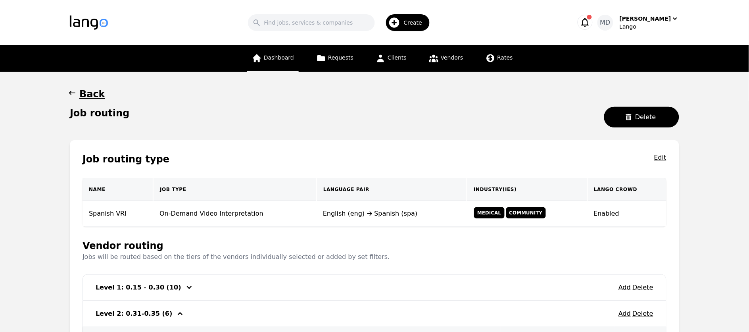
click at [282, 62] on link "Dashboard" at bounding box center [273, 58] width 52 height 27
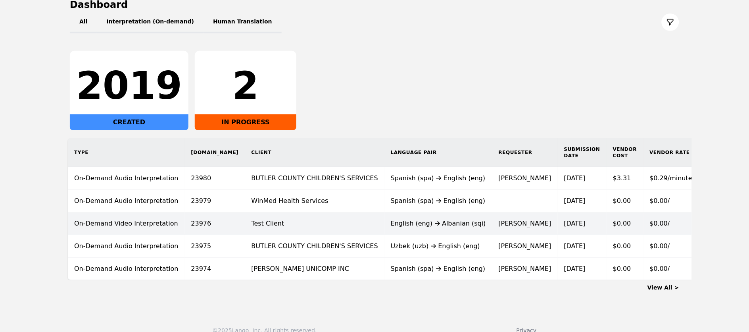
scroll to position [107, 0]
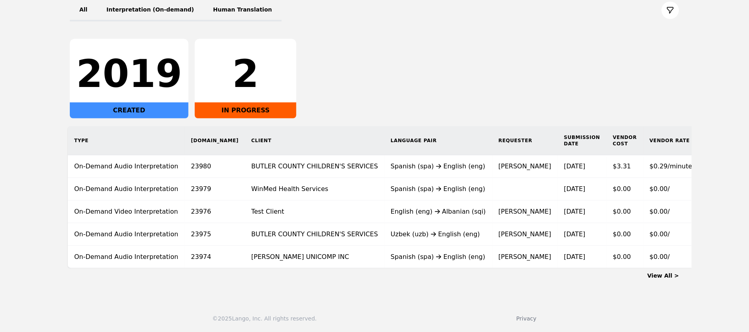
click at [658, 273] on link "View All >" at bounding box center [664, 275] width 32 height 6
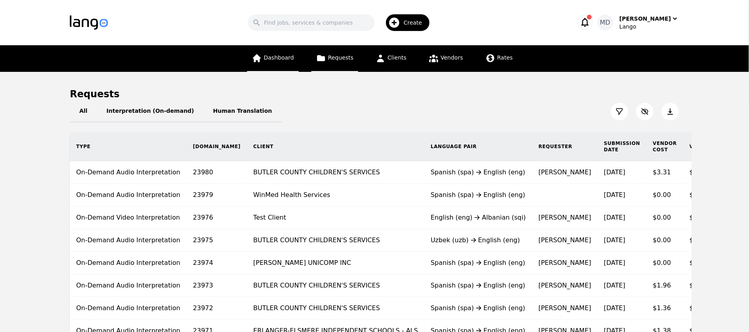
click at [268, 63] on link "Dashboard" at bounding box center [273, 58] width 52 height 27
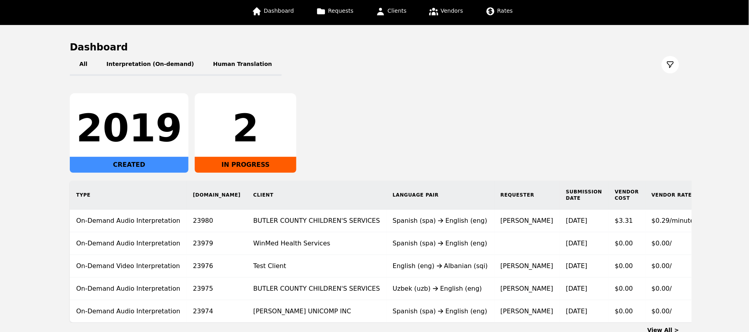
scroll to position [48, 0]
